Goal: Transaction & Acquisition: Purchase product/service

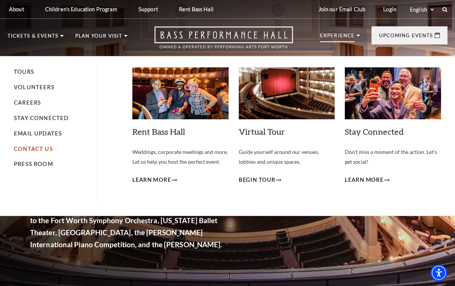
click at [37, 148] on link "Contact Us" at bounding box center [33, 149] width 39 height 6
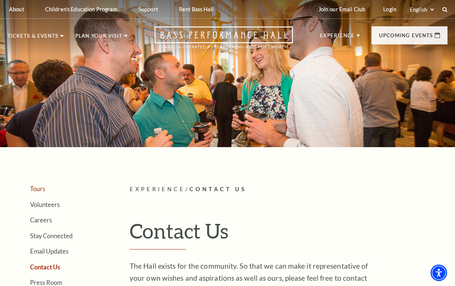
click at [39, 188] on link "Tours" at bounding box center [37, 188] width 15 height 7
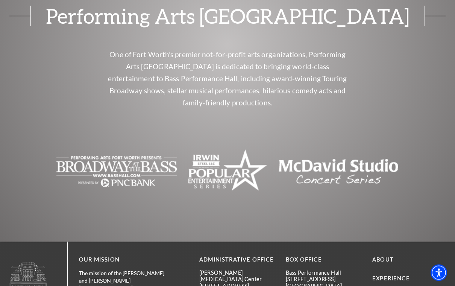
scroll to position [1098, 0]
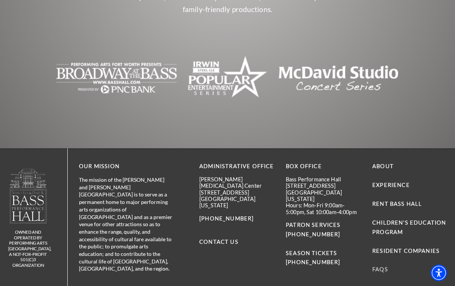
click at [382, 266] on link "FAQs" at bounding box center [380, 269] width 16 height 6
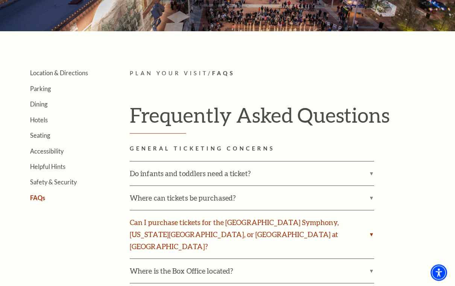
scroll to position [134, 0]
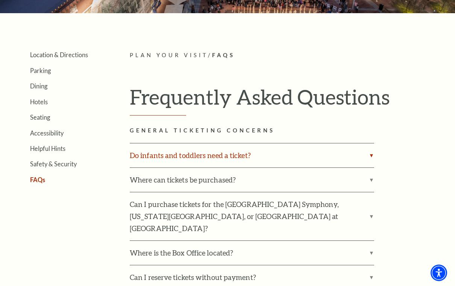
click at [296, 160] on label "Do infants and toddlers need a ticket?" at bounding box center [252, 155] width 245 height 24
click at [0, 0] on input "Do infants and toddlers need a ticket?" at bounding box center [0, 0] width 0 height 0
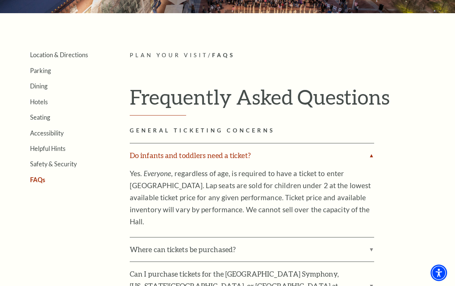
click at [296, 160] on label "Do infants and toddlers need a ticket?" at bounding box center [252, 155] width 245 height 24
click at [0, 0] on input "Do infants and toddlers need a ticket?" at bounding box center [0, 0] width 0 height 0
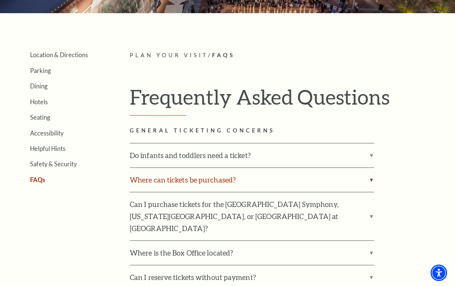
click at [286, 175] on label "Where can tickets be purchased?" at bounding box center [252, 180] width 245 height 24
click at [0, 0] on input "Where can tickets be purchased?" at bounding box center [0, 0] width 0 height 0
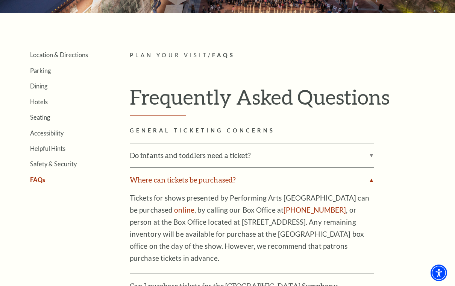
click at [286, 175] on label "Where can tickets be purchased?" at bounding box center [252, 180] width 245 height 24
click at [0, 0] on input "Where can tickets be purchased?" at bounding box center [0, 0] width 0 height 0
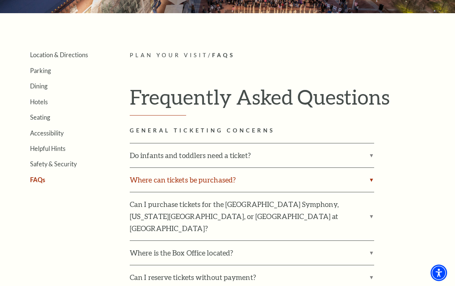
click at [286, 175] on label "Where can tickets be purchased?" at bounding box center [252, 180] width 245 height 24
click at [0, 0] on input "Where can tickets be purchased?" at bounding box center [0, 0] width 0 height 0
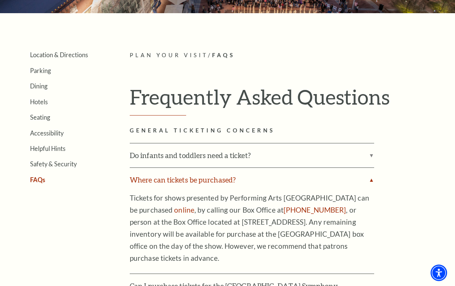
click at [345, 177] on label "Where can tickets be purchased?" at bounding box center [252, 180] width 245 height 24
click at [0, 0] on input "Where can tickets be purchased?" at bounding box center [0, 0] width 0 height 0
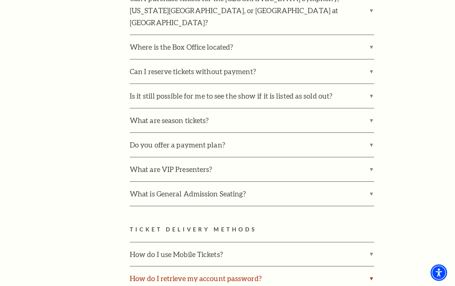
scroll to position [344, 0]
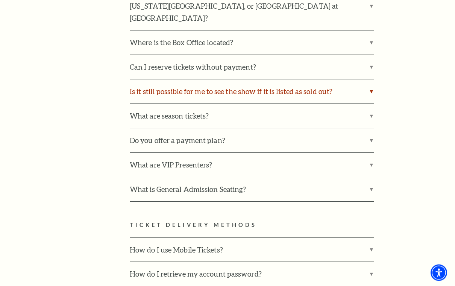
click at [285, 80] on label "Is it still possible for me to see the show if it is listed as sold out?" at bounding box center [252, 92] width 245 height 24
click at [0, 0] on input "Is it still possible for me to see the show if it is listed as sold out?" at bounding box center [0, 0] width 0 height 0
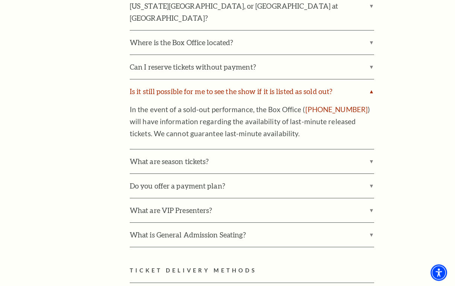
scroll to position [344, 0]
click at [351, 79] on label "Is it still possible for me to see the show if it is listed as sold out?" at bounding box center [252, 91] width 245 height 24
click at [0, 0] on input "Is it still possible for me to see the show if it is listed as sold out?" at bounding box center [0, 0] width 0 height 0
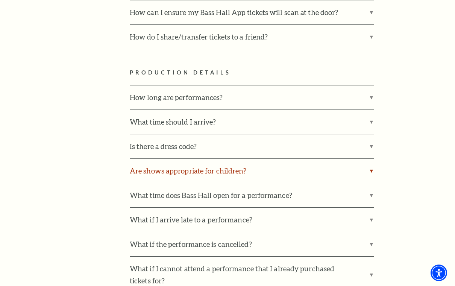
scroll to position [851, 0]
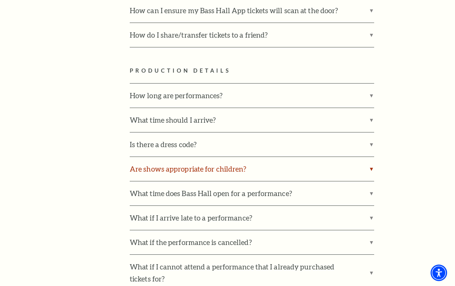
click at [288, 157] on label "Are shows appropriate for children?" at bounding box center [252, 169] width 245 height 24
click at [0, 0] on input "Are shows appropriate for children?" at bounding box center [0, 0] width 0 height 0
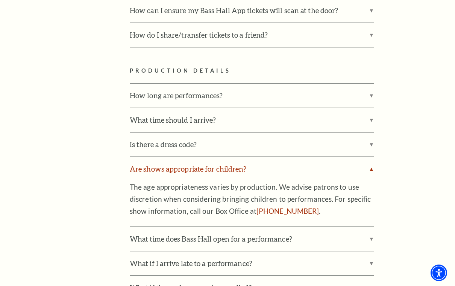
click at [288, 157] on label "Are shows appropriate for children?" at bounding box center [252, 169] width 245 height 24
click at [0, 0] on input "Are shows appropriate for children?" at bounding box center [0, 0] width 0 height 0
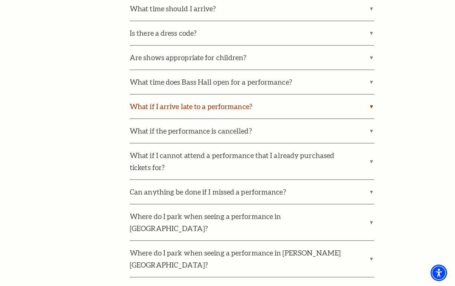
scroll to position [963, 0]
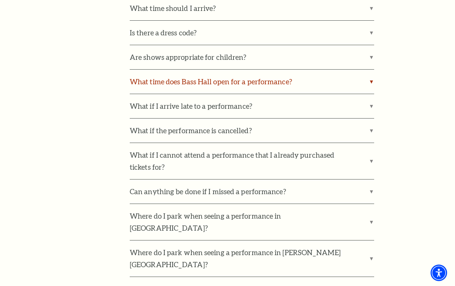
click at [299, 70] on label "What time does Bass Hall open for a performance?" at bounding box center [252, 82] width 245 height 24
click at [0, 0] on input "What time does Bass Hall open for a performance?" at bounding box center [0, 0] width 0 height 0
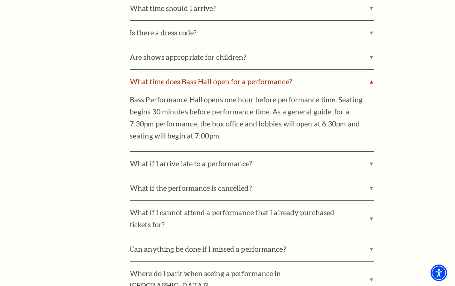
click at [300, 70] on label "What time does Bass Hall open for a performance?" at bounding box center [252, 82] width 245 height 24
click at [0, 0] on input "What time does Bass Hall open for a performance?" at bounding box center [0, 0] width 0 height 0
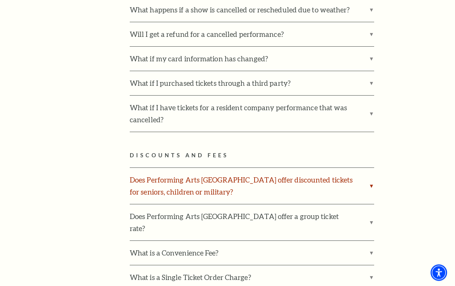
scroll to position [1309, 0]
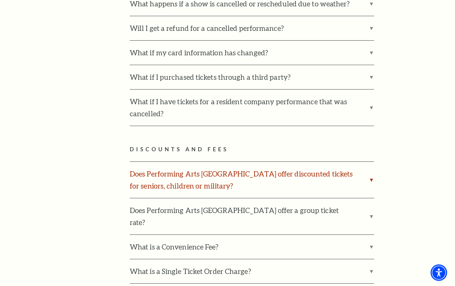
click at [350, 162] on label "Does Performing Arts [GEOGRAPHIC_DATA] offer discounted tickets for seniors, ch…" at bounding box center [252, 180] width 245 height 36
click at [0, 0] on input "Does Performing Arts [GEOGRAPHIC_DATA] offer discounted tickets for seniors, ch…" at bounding box center [0, 0] width 0 height 0
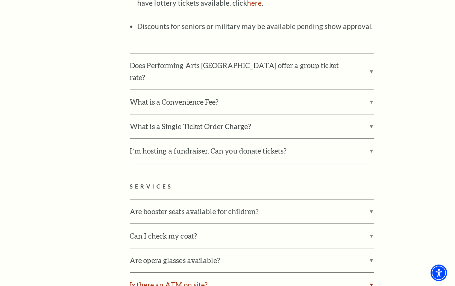
scroll to position [1702, 0]
click at [245, 248] on label "Are opera glasses available?" at bounding box center [252, 260] width 245 height 24
click at [0, 0] on input "Are opera glasses available?" at bounding box center [0, 0] width 0 height 0
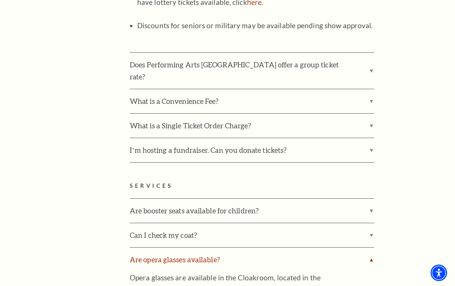
click at [245, 248] on label "Are opera glasses available?" at bounding box center [252, 260] width 245 height 24
click at [0, 0] on input "Are opera glasses available?" at bounding box center [0, 0] width 0 height 0
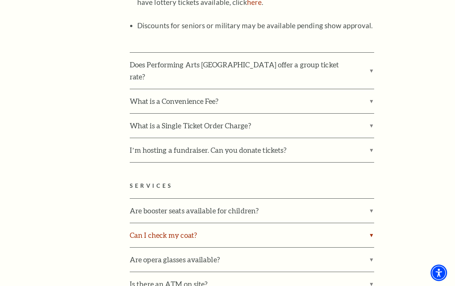
click at [236, 223] on label "Can I check my coat?" at bounding box center [252, 235] width 245 height 24
click at [0, 0] on input "Can I check my coat?" at bounding box center [0, 0] width 0 height 0
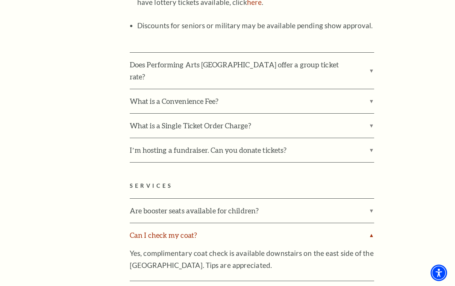
click at [236, 223] on label "Can I check my coat?" at bounding box center [252, 235] width 245 height 24
click at [0, 0] on input "Can I check my coat?" at bounding box center [0, 0] width 0 height 0
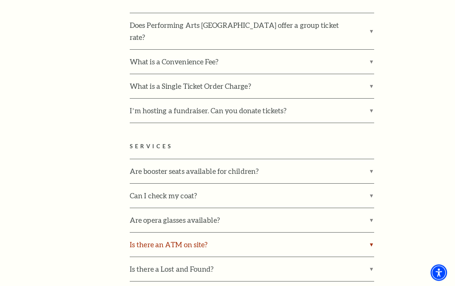
scroll to position [1742, 0]
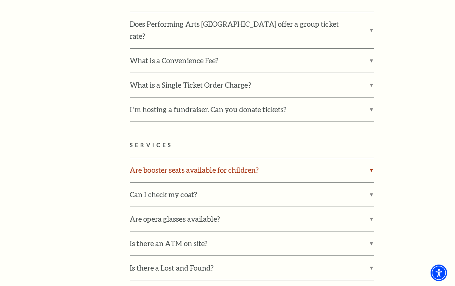
click at [242, 158] on label "Are booster seats available for children?" at bounding box center [252, 170] width 245 height 24
click at [0, 0] on input "Are booster seats available for children?" at bounding box center [0, 0] width 0 height 0
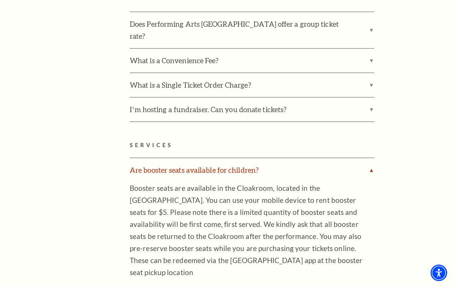
click at [242, 158] on label "Are booster seats available for children?" at bounding box center [252, 170] width 245 height 24
click at [0, 0] on input "Are booster seats available for children?" at bounding box center [0, 0] width 0 height 0
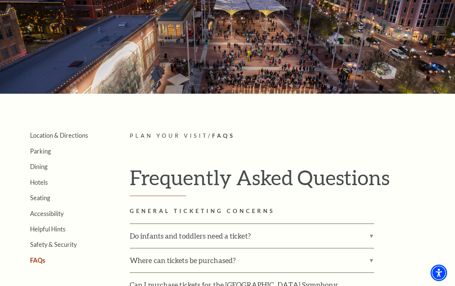
scroll to position [0, 0]
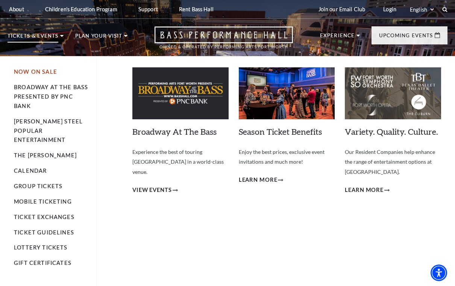
click at [40, 72] on link "Now On Sale" at bounding box center [35, 71] width 43 height 6
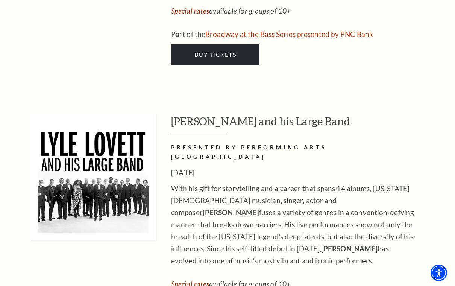
scroll to position [915, 0]
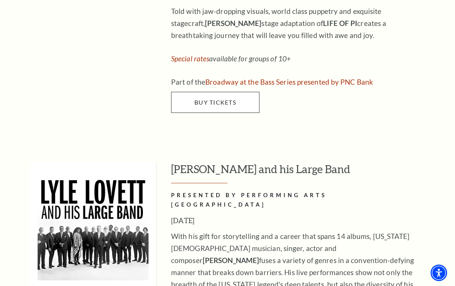
click at [211, 92] on link "Buy Tickets" at bounding box center [215, 102] width 88 height 21
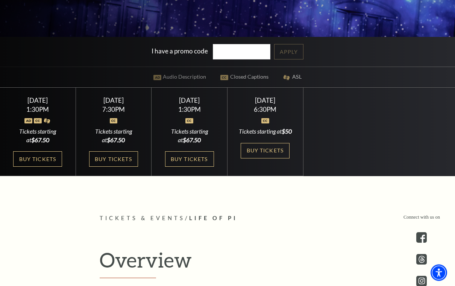
scroll to position [184, 0]
